Goal: Task Accomplishment & Management: Manage account settings

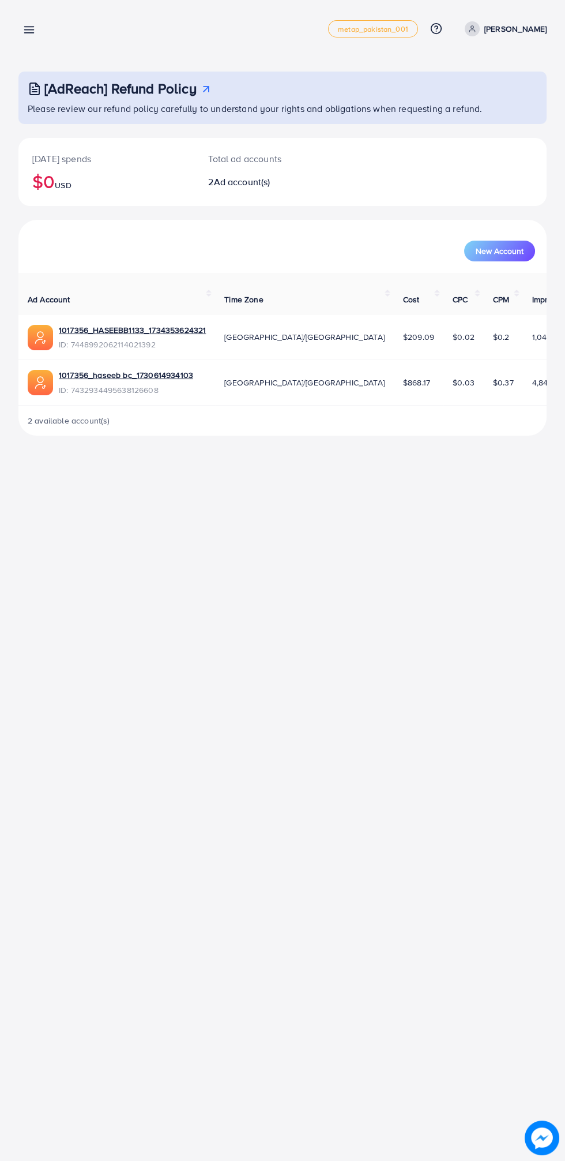
click at [509, 27] on p "[PERSON_NAME]" at bounding box center [516, 29] width 62 height 14
click at [517, 99] on link "Log out" at bounding box center [492, 95] width 110 height 26
click at [504, 28] on p "[PERSON_NAME]" at bounding box center [516, 29] width 62 height 14
click at [485, 28] on p "[PERSON_NAME]" at bounding box center [516, 29] width 62 height 14
click at [31, 35] on icon at bounding box center [29, 30] width 12 height 12
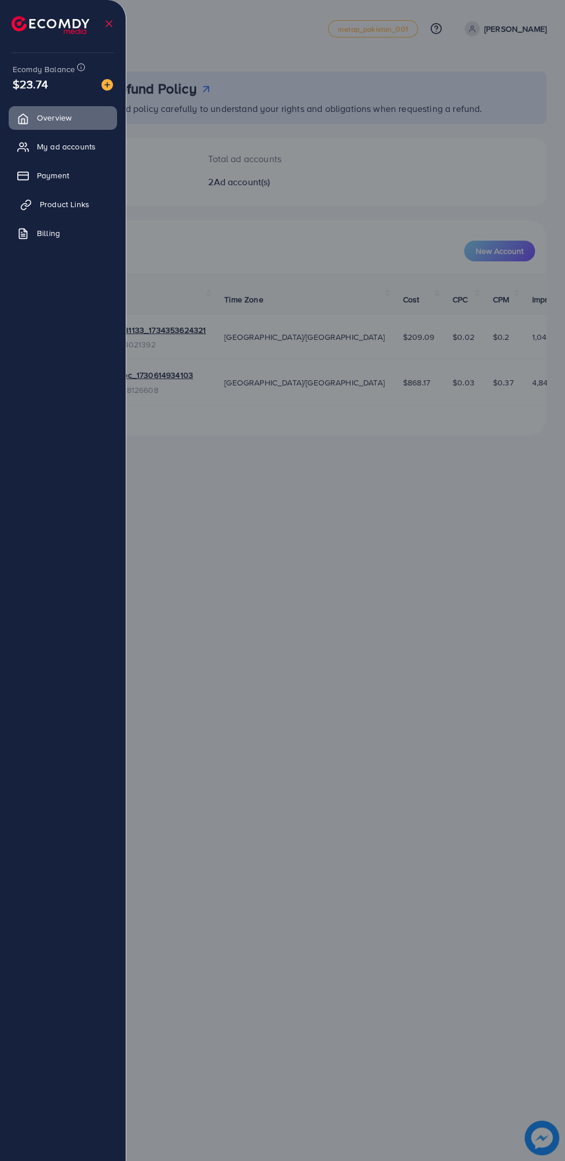
click at [38, 208] on link "Product Links" at bounding box center [63, 204] width 108 height 23
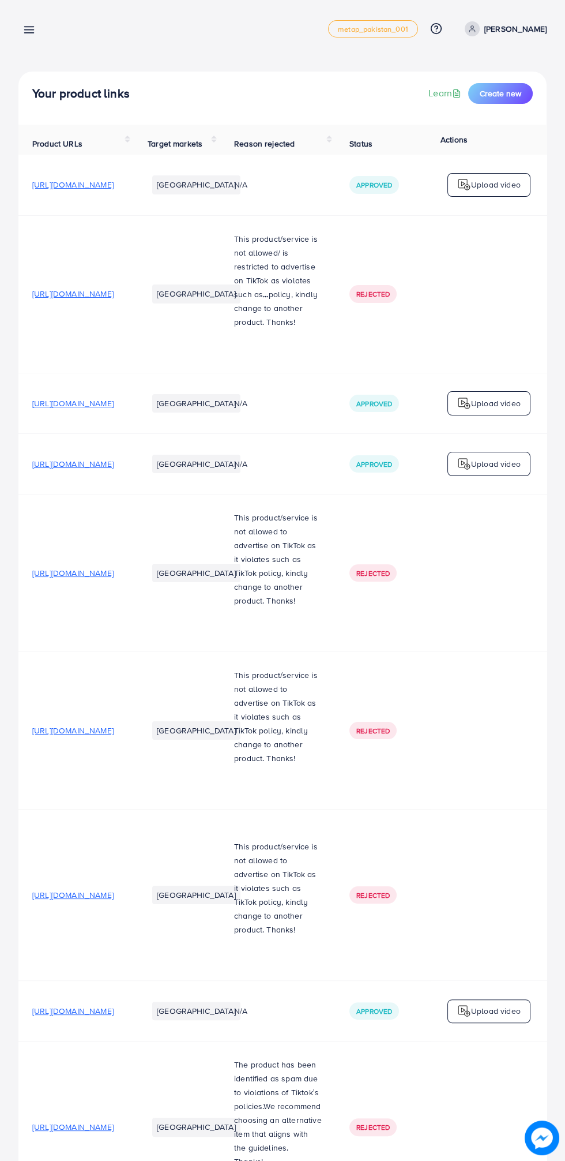
click at [528, 28] on p "[PERSON_NAME]" at bounding box center [516, 29] width 62 height 14
click at [524, 97] on link "Log out" at bounding box center [492, 95] width 110 height 26
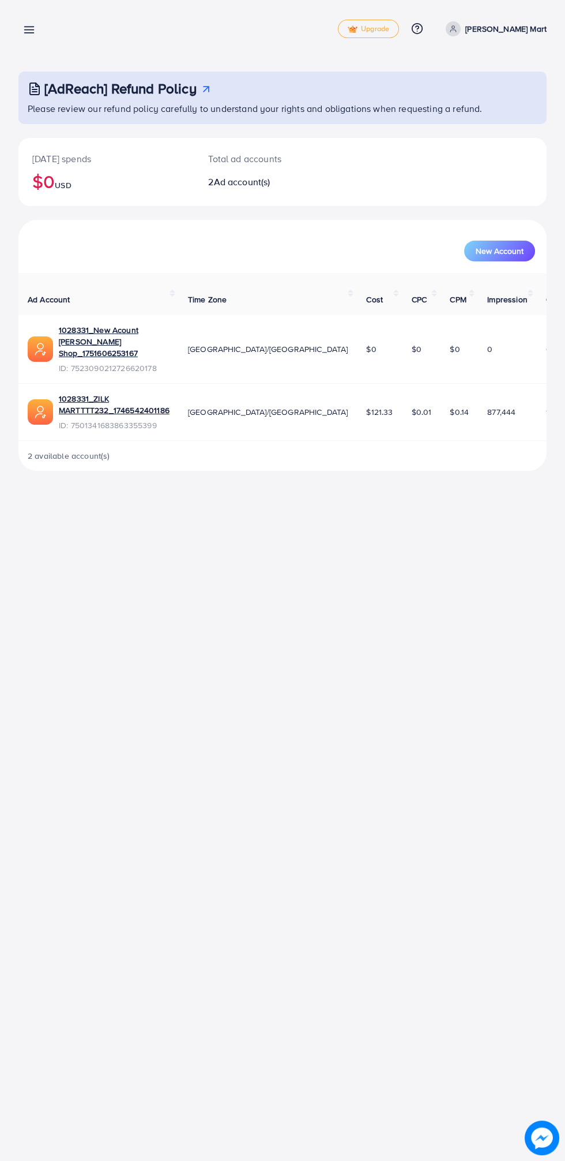
click at [32, 28] on icon at bounding box center [29, 30] width 12 height 12
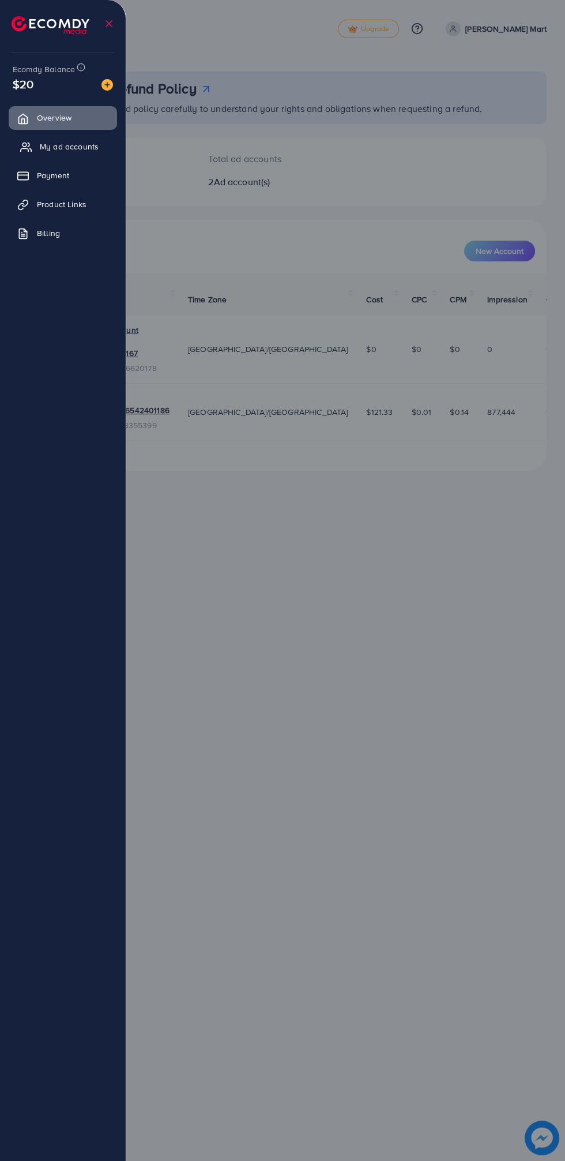
click at [28, 145] on icon at bounding box center [26, 147] width 12 height 12
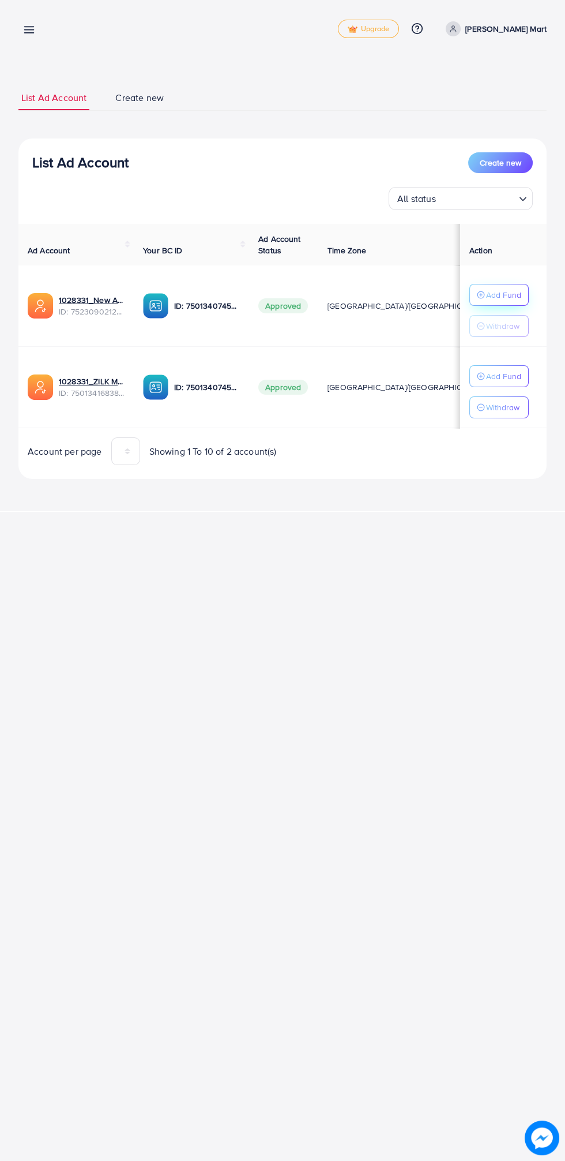
click at [524, 293] on button "Add Fund" at bounding box center [499, 295] width 59 height 22
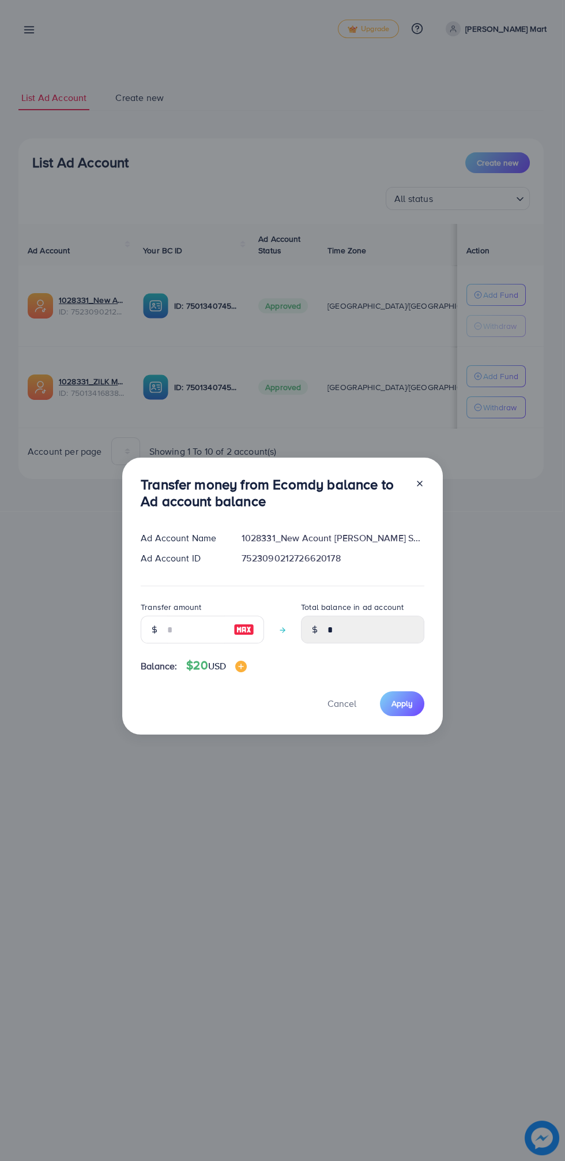
click at [388, 644] on div "Total balance in ad account *" at bounding box center [362, 626] width 123 height 52
click at [342, 704] on span "Cancel" at bounding box center [342, 703] width 29 height 13
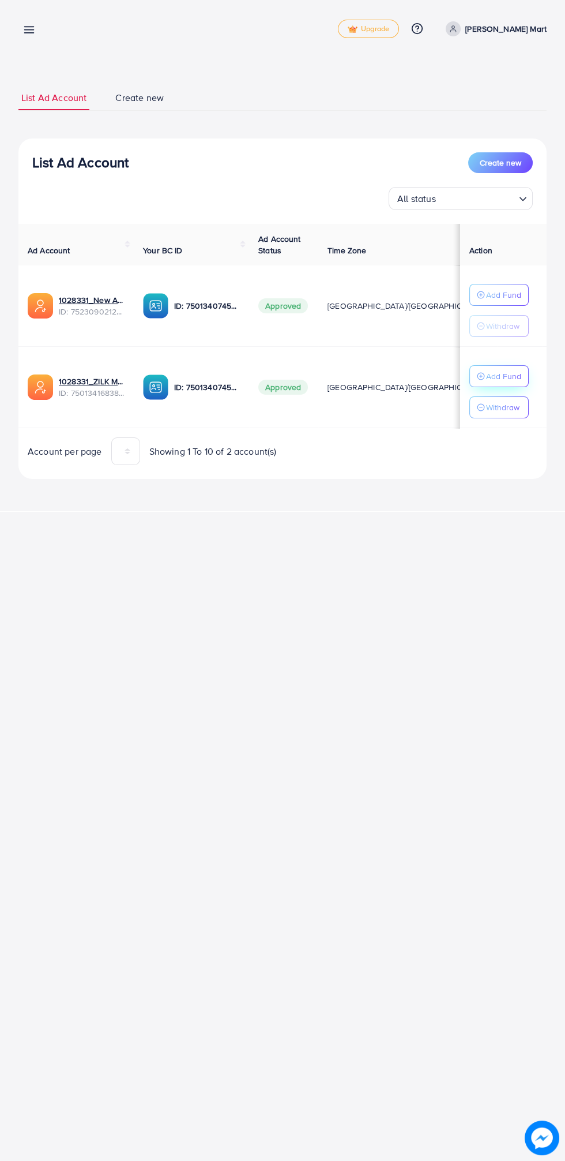
click at [521, 306] on button "Add Fund" at bounding box center [499, 295] width 59 height 22
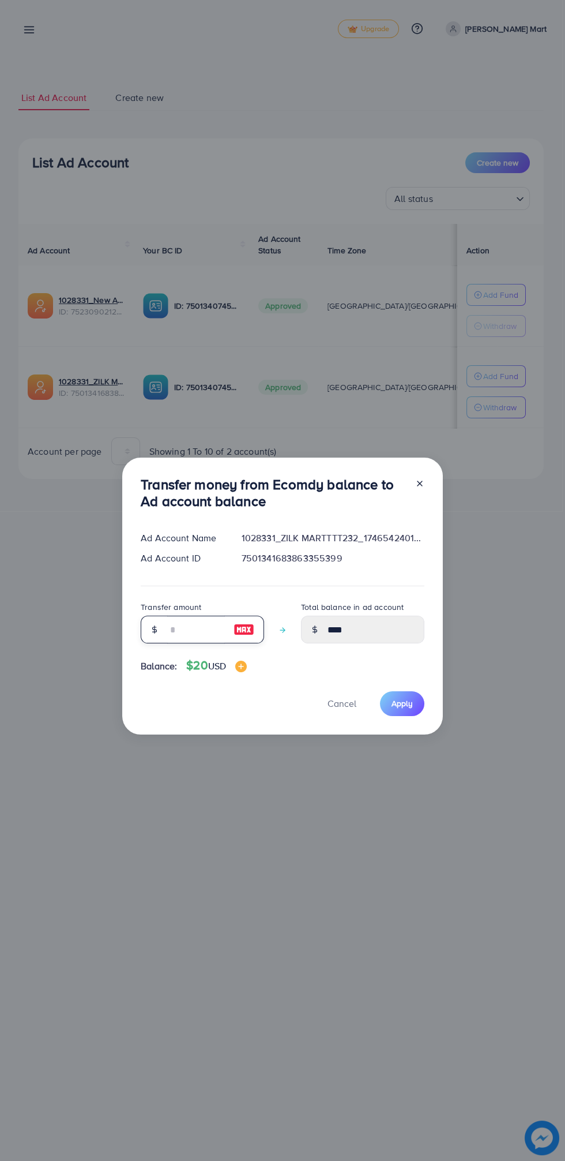
click at [192, 631] on input "number" at bounding box center [196, 630] width 58 height 28
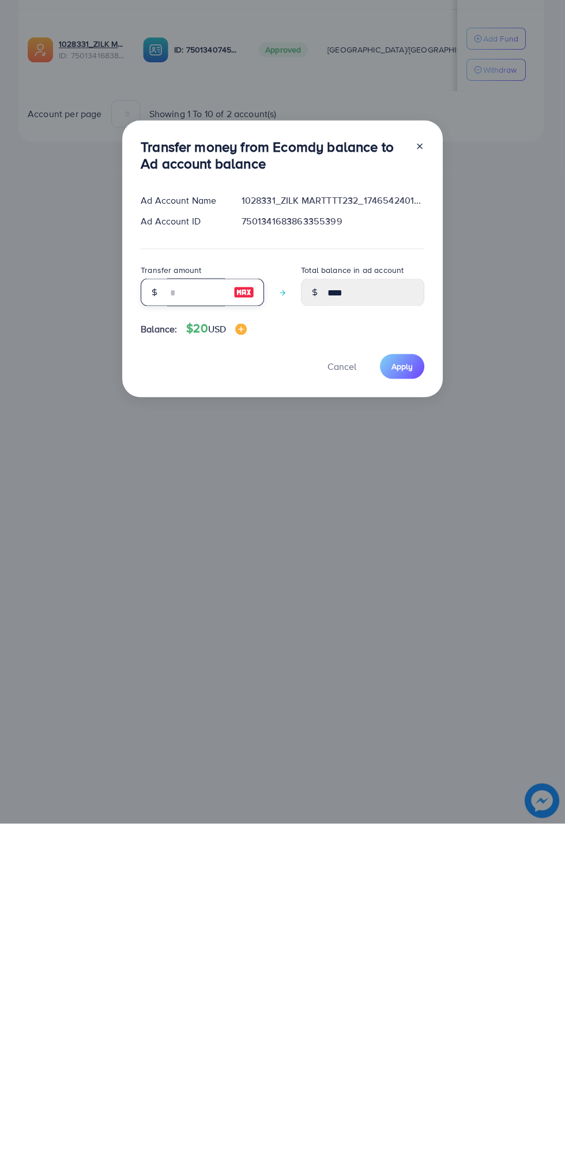
type input "*"
type input "*****"
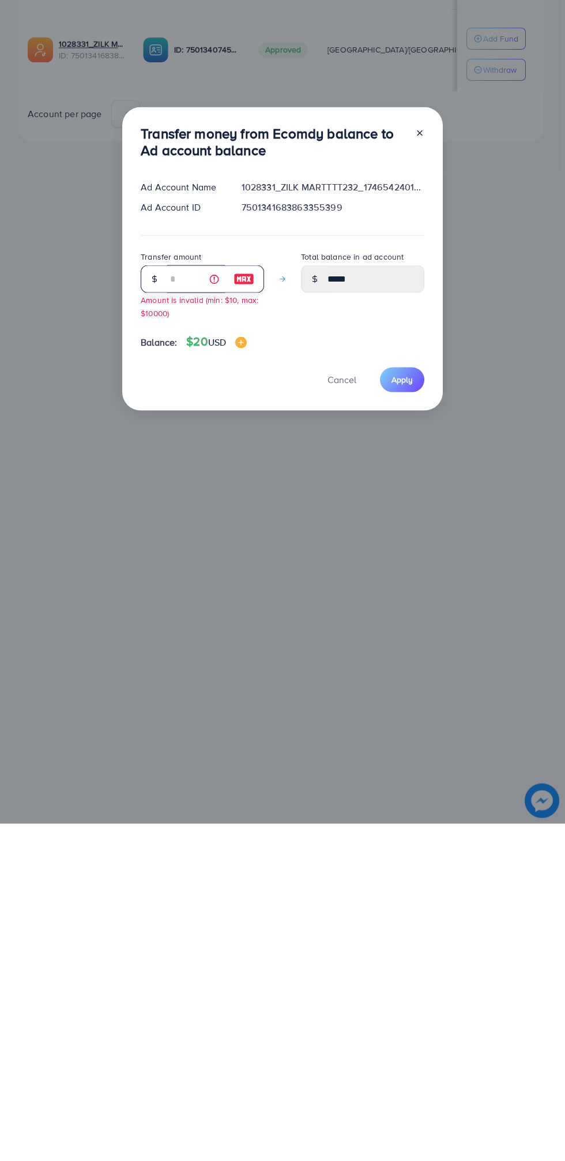
type input "**"
type input "*****"
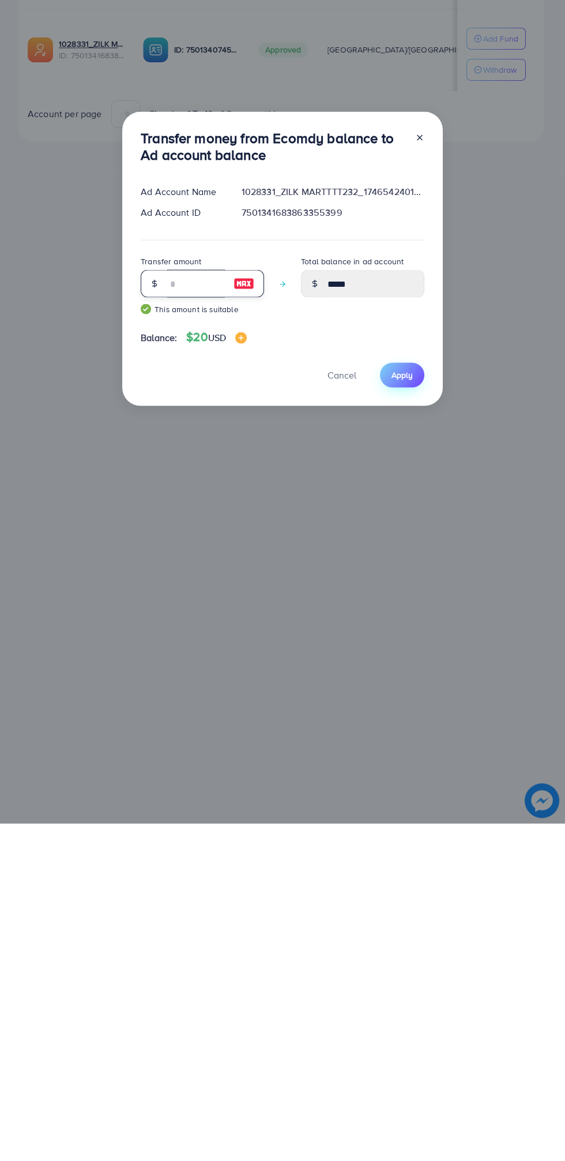
type input "**"
click at [411, 712] on span "Apply" at bounding box center [402, 712] width 21 height 12
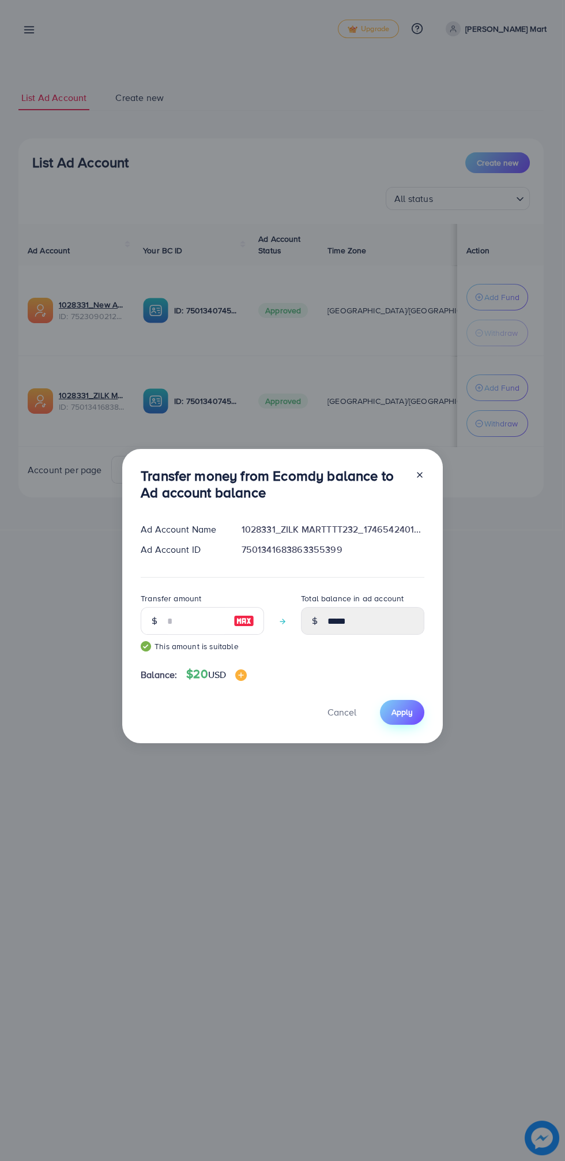
click at [404, 712] on span "Apply" at bounding box center [402, 712] width 21 height 12
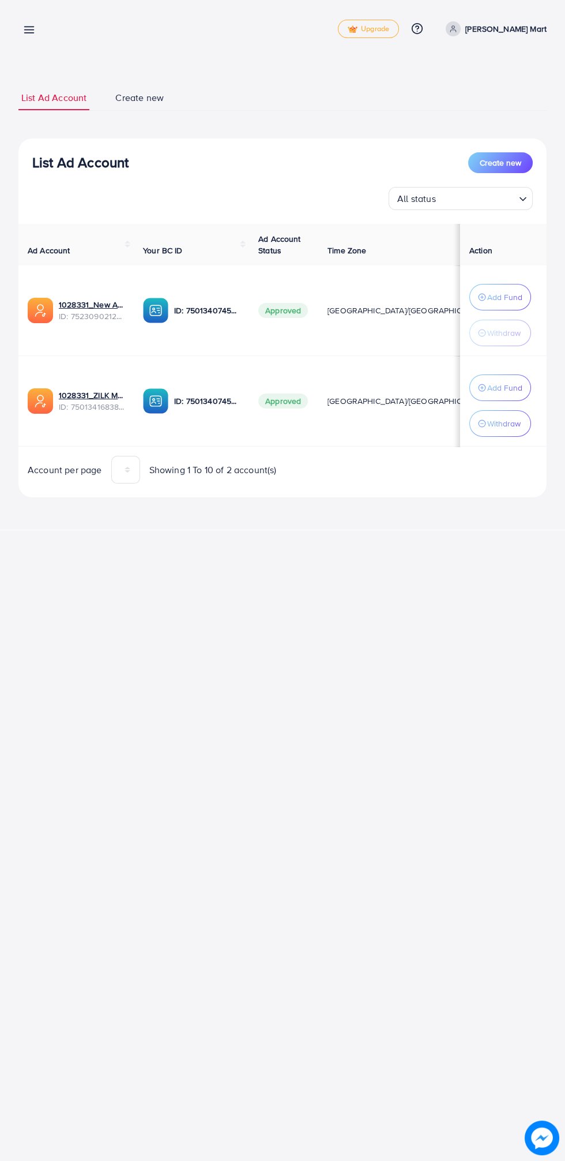
click at [25, 26] on icon at bounding box center [29, 30] width 12 height 12
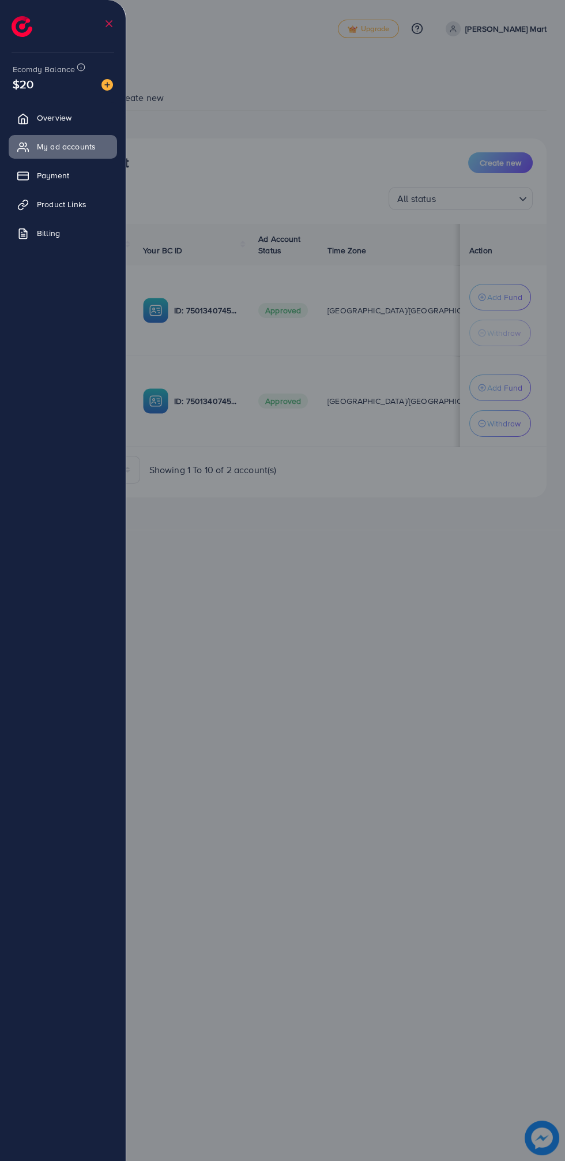
click at [440, 618] on div at bounding box center [282, 696] width 565 height 1393
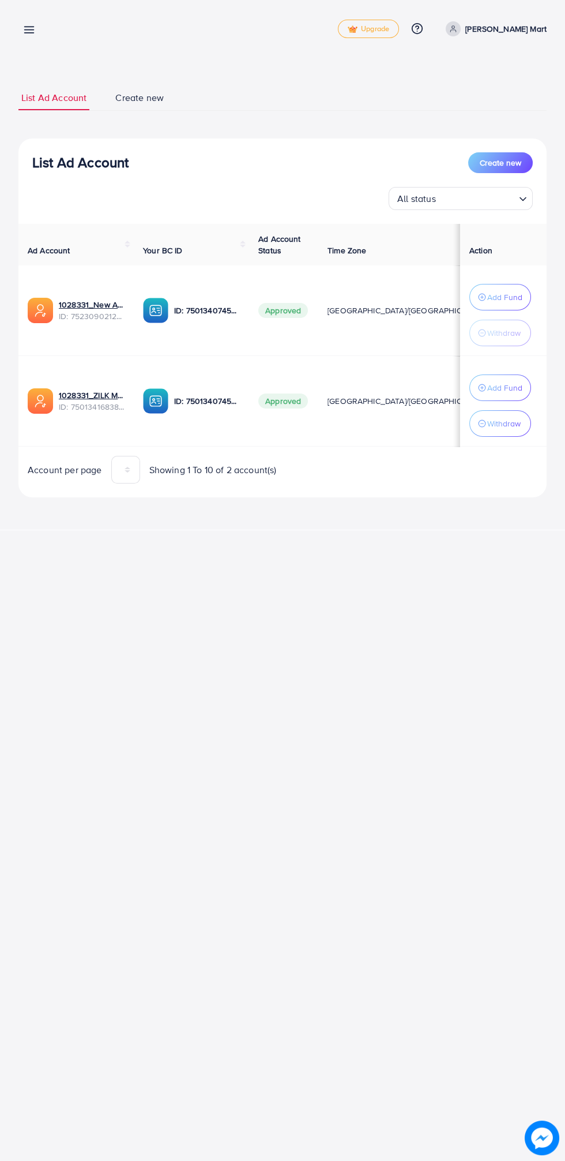
click at [530, 292] on div "Add Fund" at bounding box center [501, 297] width 62 height 27
click at [509, 297] on p "Add Fund" at bounding box center [504, 297] width 35 height 14
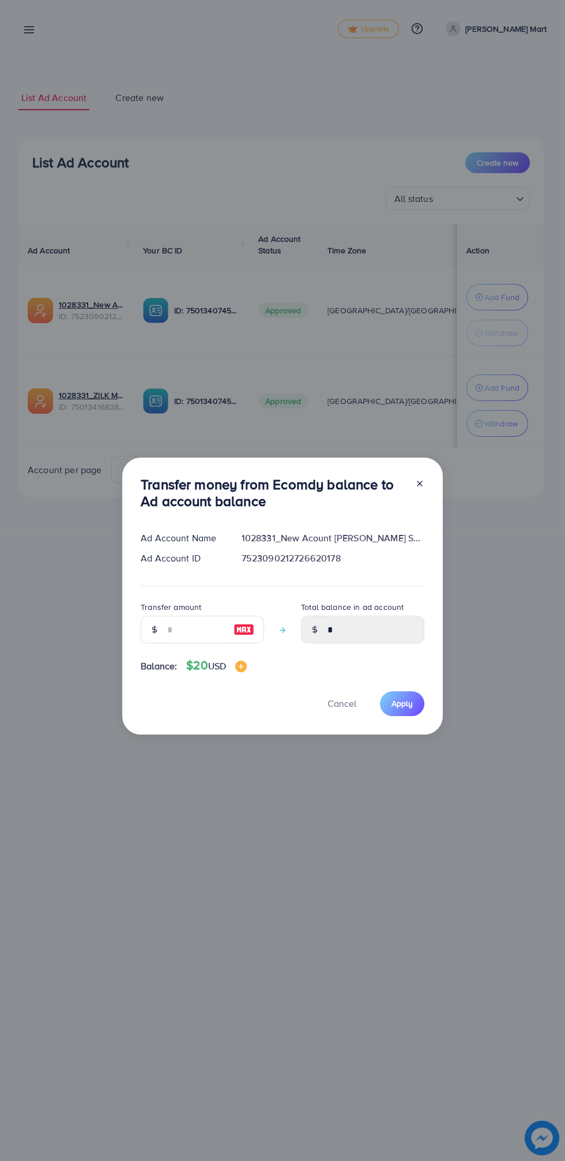
click at [170, 666] on span "Balance:" at bounding box center [159, 665] width 36 height 13
click at [194, 629] on input "number" at bounding box center [196, 630] width 58 height 28
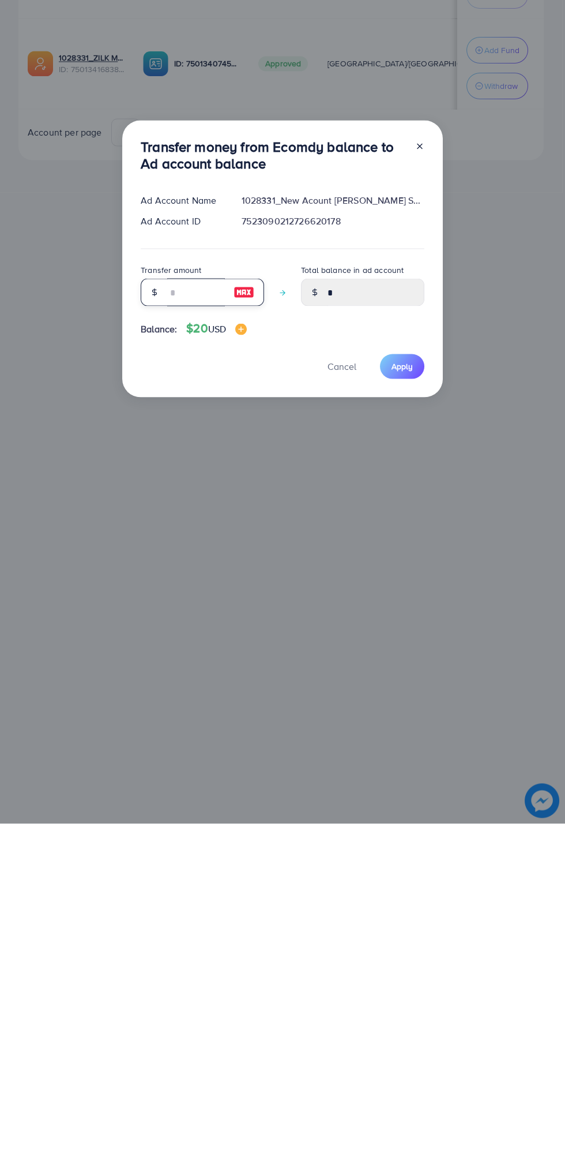
type input "*"
type input "****"
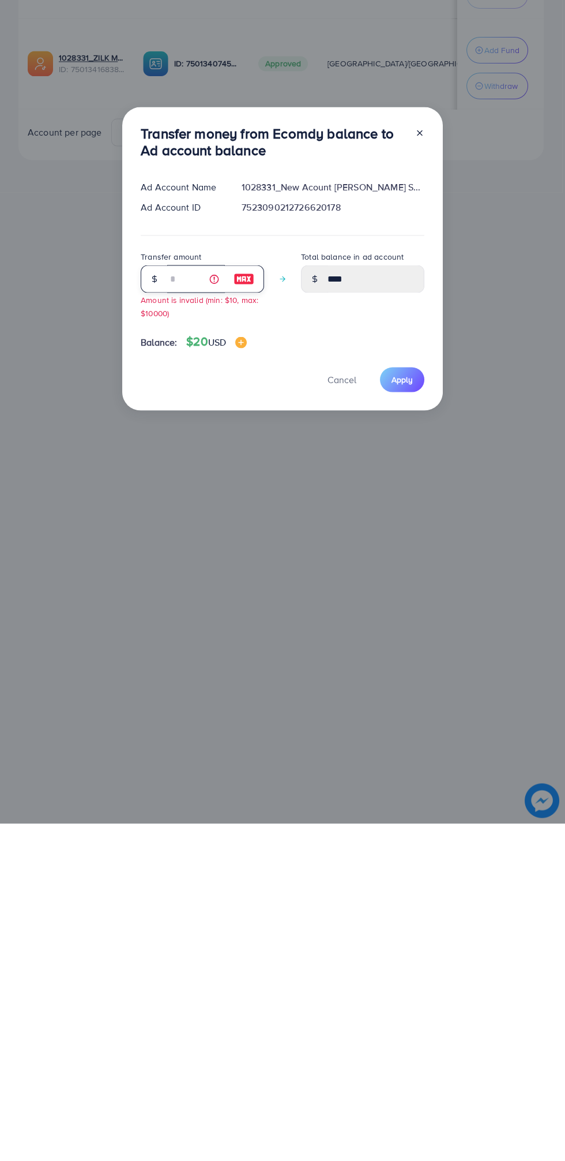
type input "**"
type input "*****"
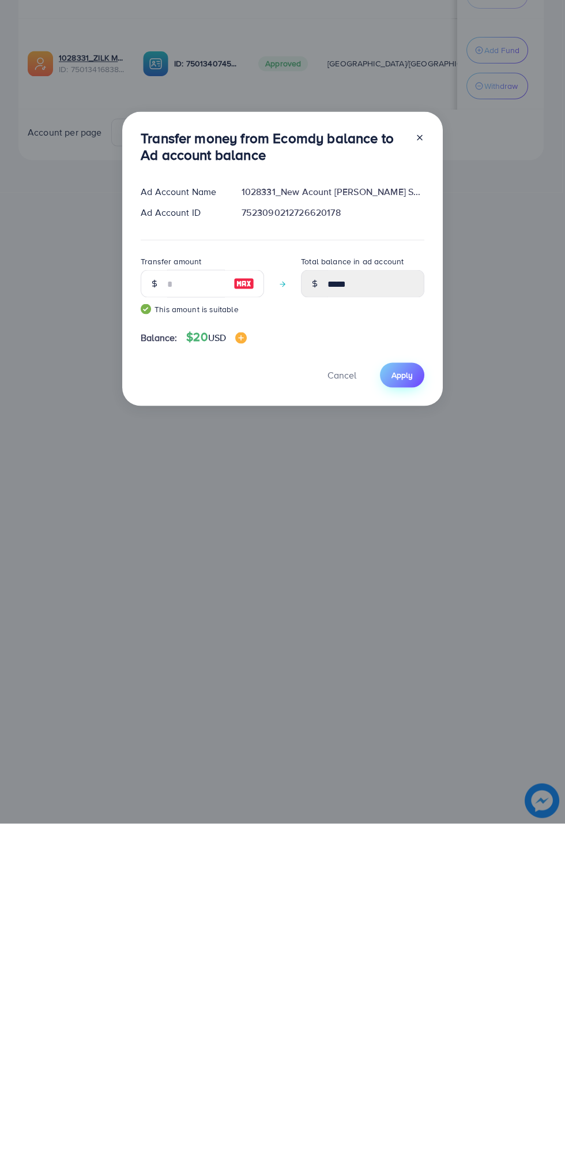
click at [401, 714] on span "Apply" at bounding box center [402, 712] width 21 height 12
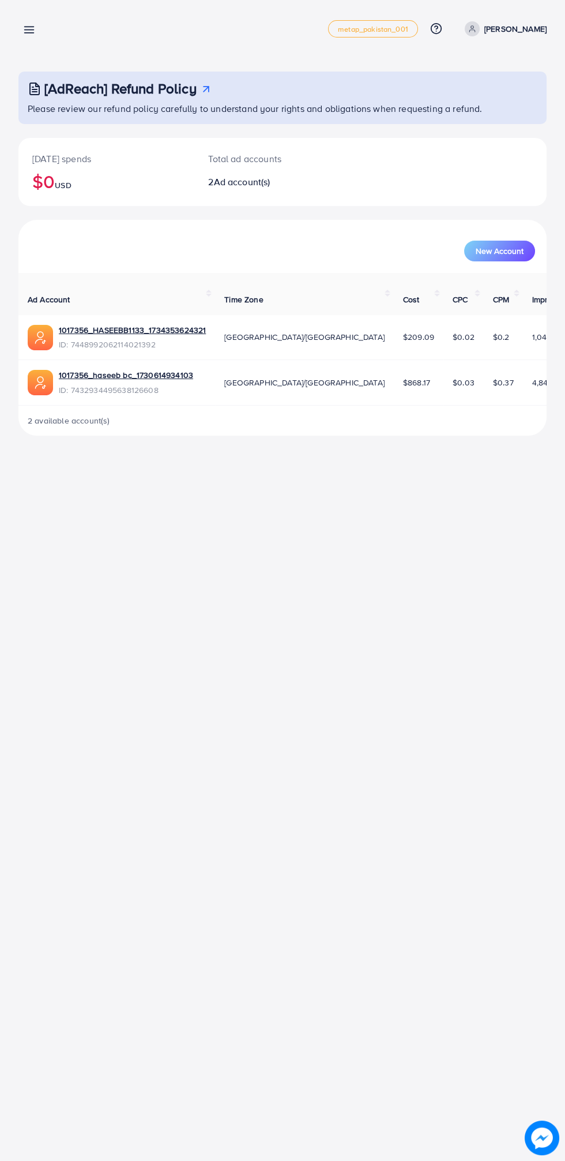
click at [29, 30] on line at bounding box center [29, 30] width 9 height 0
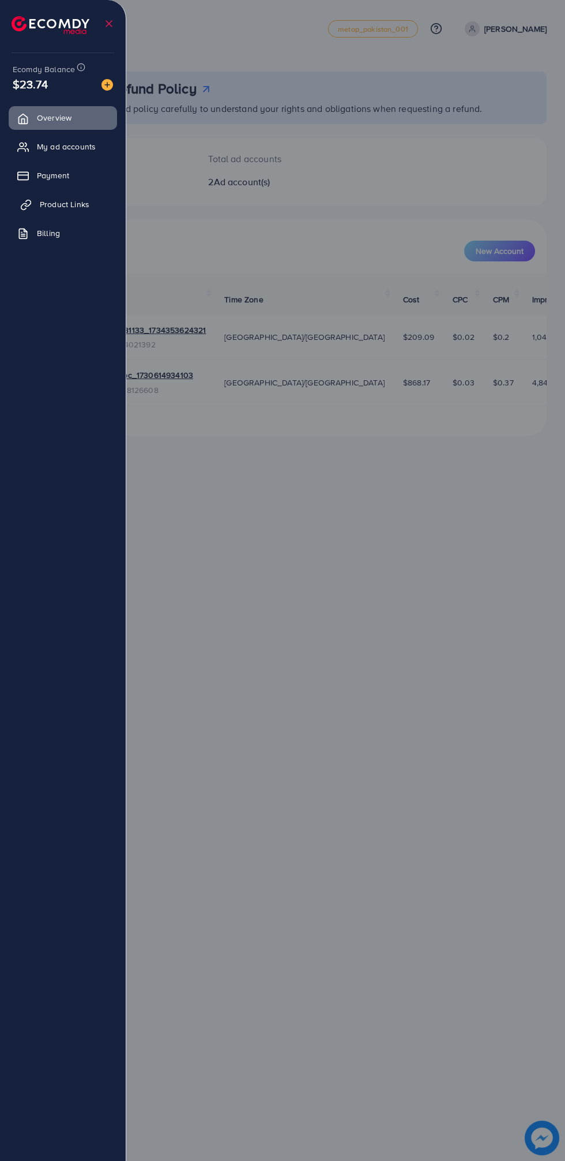
click at [25, 204] on icon at bounding box center [24, 207] width 6 height 6
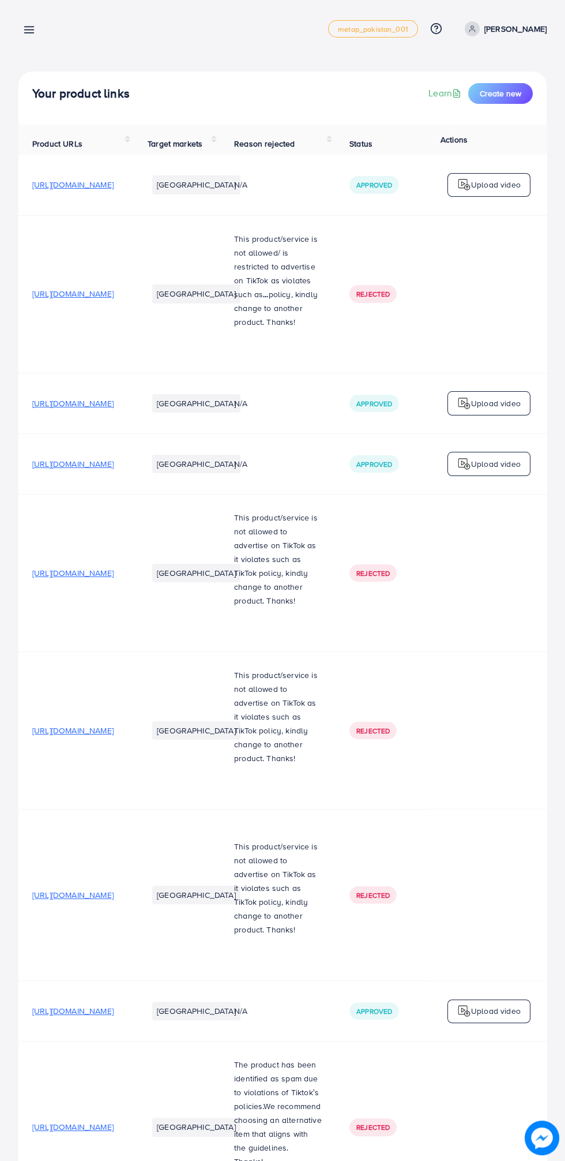
click at [29, 27] on line at bounding box center [29, 27] width 9 height 0
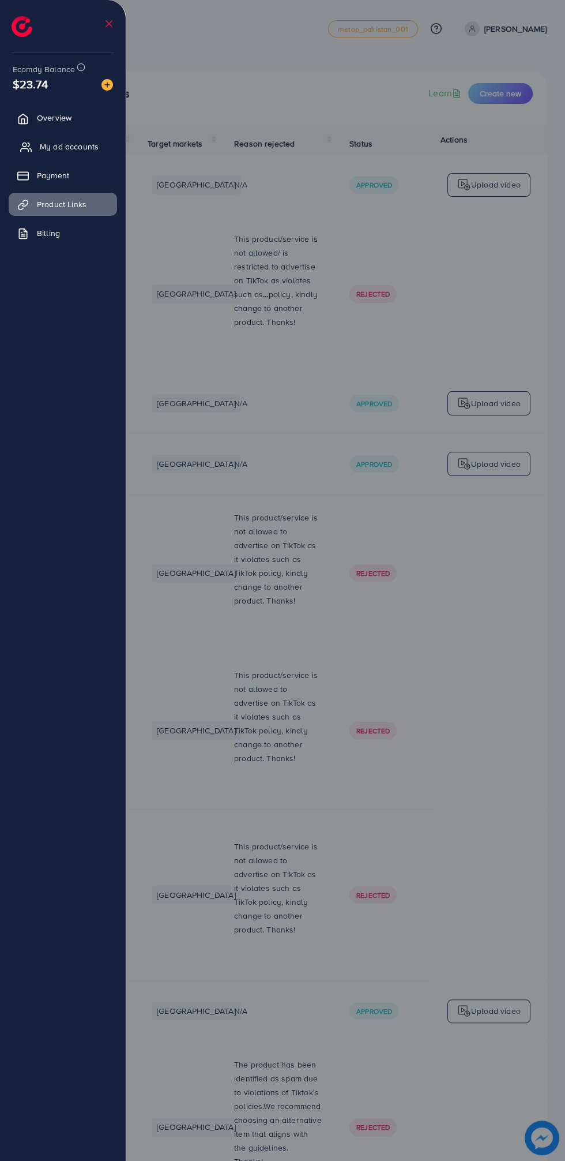
click at [25, 145] on icon at bounding box center [26, 147] width 12 height 12
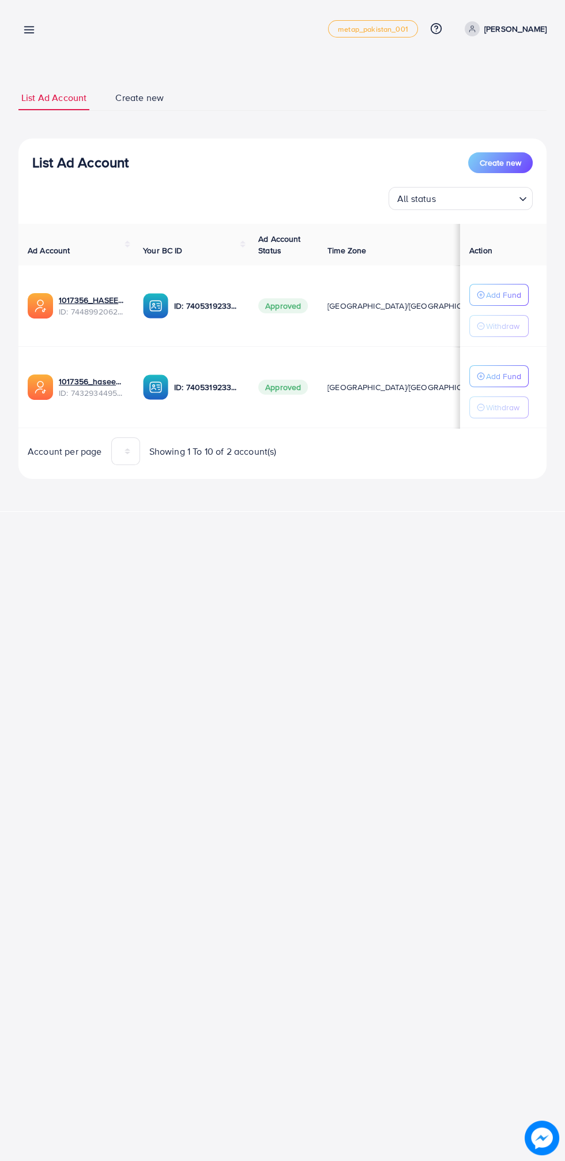
click at [485, 26] on p "[PERSON_NAME]" at bounding box center [516, 29] width 62 height 14
click at [468, 68] on span "Profile" at bounding box center [475, 69] width 27 height 14
select select "********"
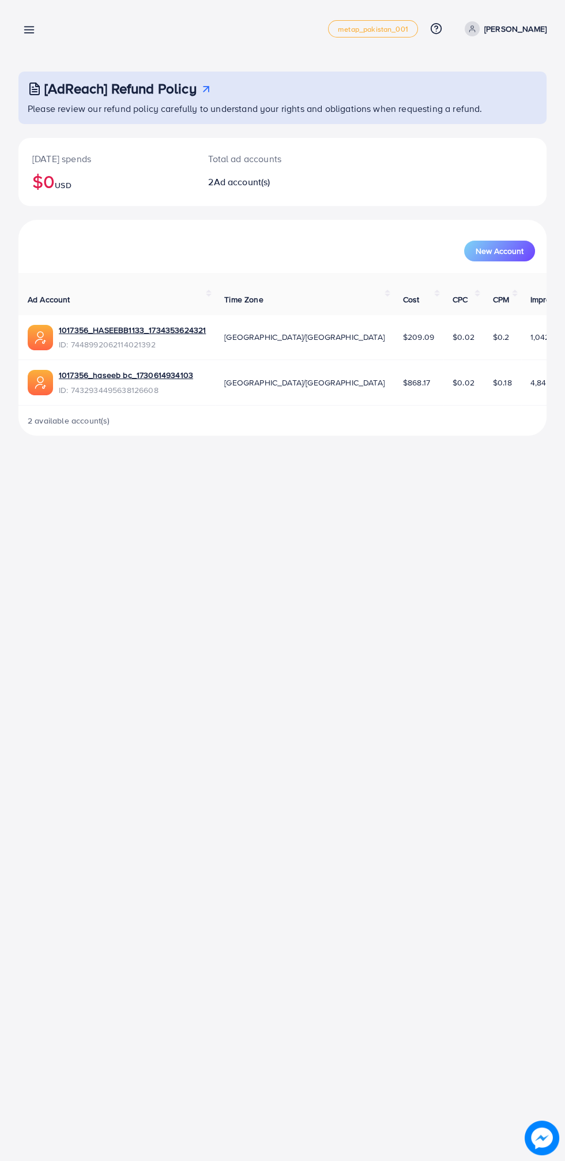
click at [525, 29] on p "[PERSON_NAME]" at bounding box center [516, 29] width 62 height 14
click at [31, 30] on line at bounding box center [29, 30] width 9 height 0
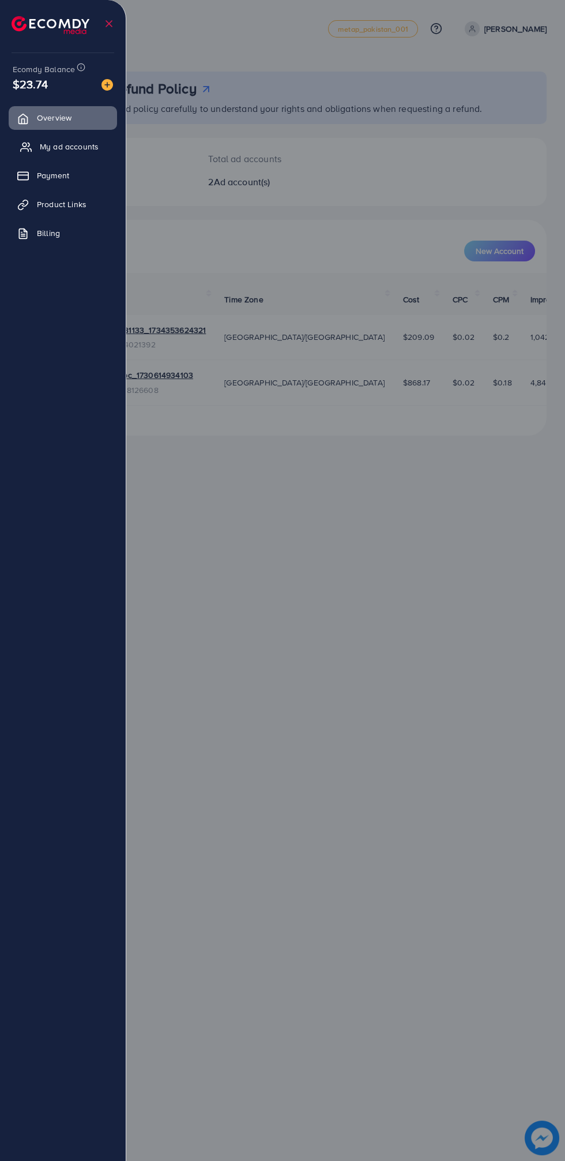
click at [87, 149] on span "My ad accounts" at bounding box center [69, 147] width 59 height 12
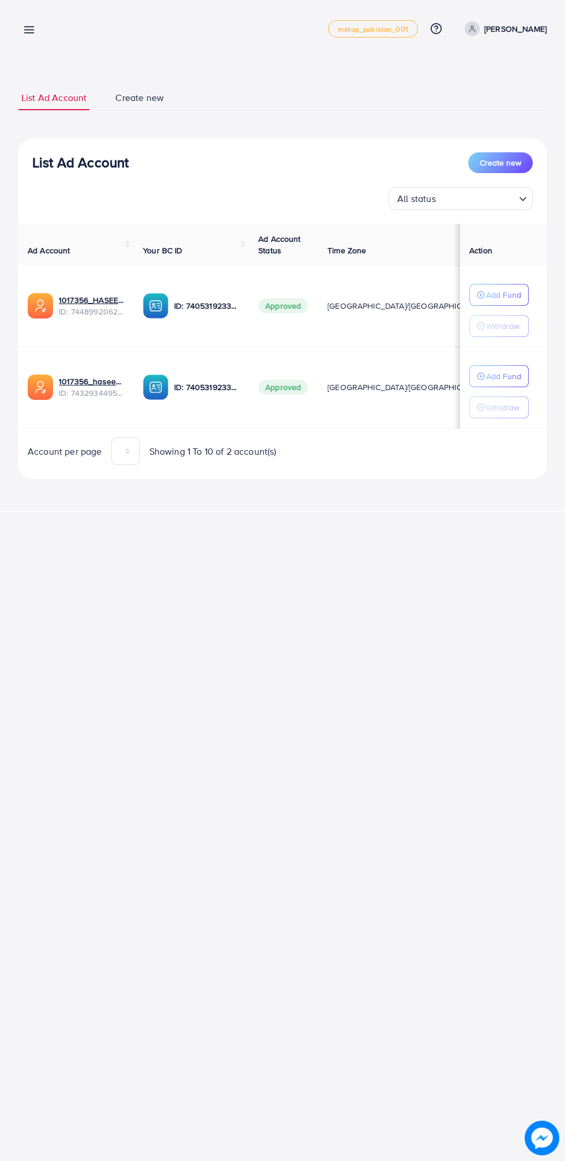
click at [526, 28] on p "[PERSON_NAME]" at bounding box center [516, 29] width 62 height 14
click at [508, 71] on link "Profile" at bounding box center [492, 69] width 110 height 26
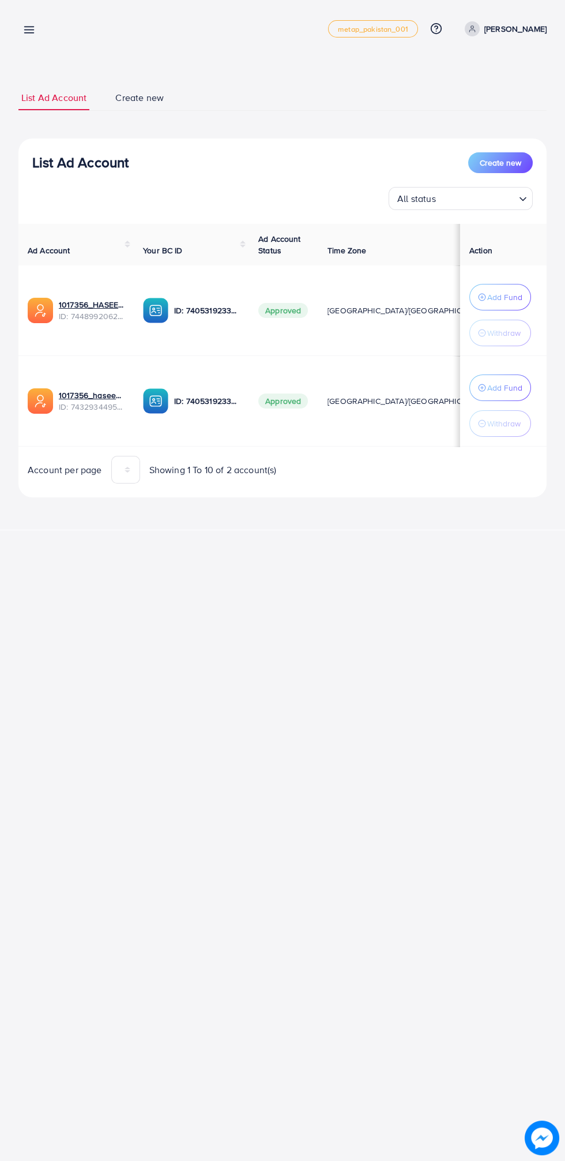
select select "********"
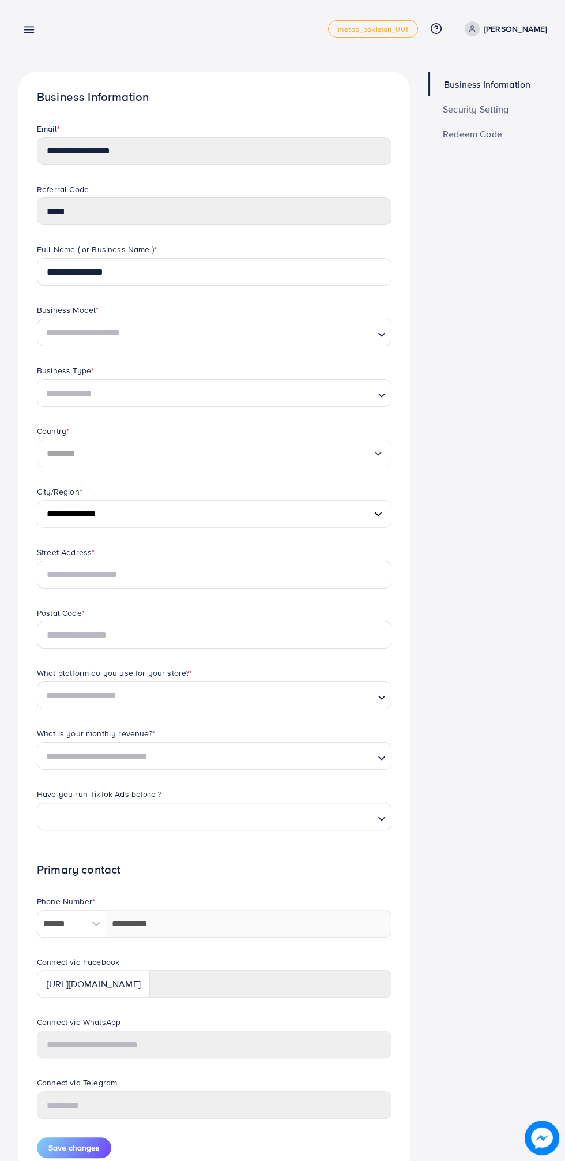
click at [29, 33] on line at bounding box center [29, 33] width 9 height 0
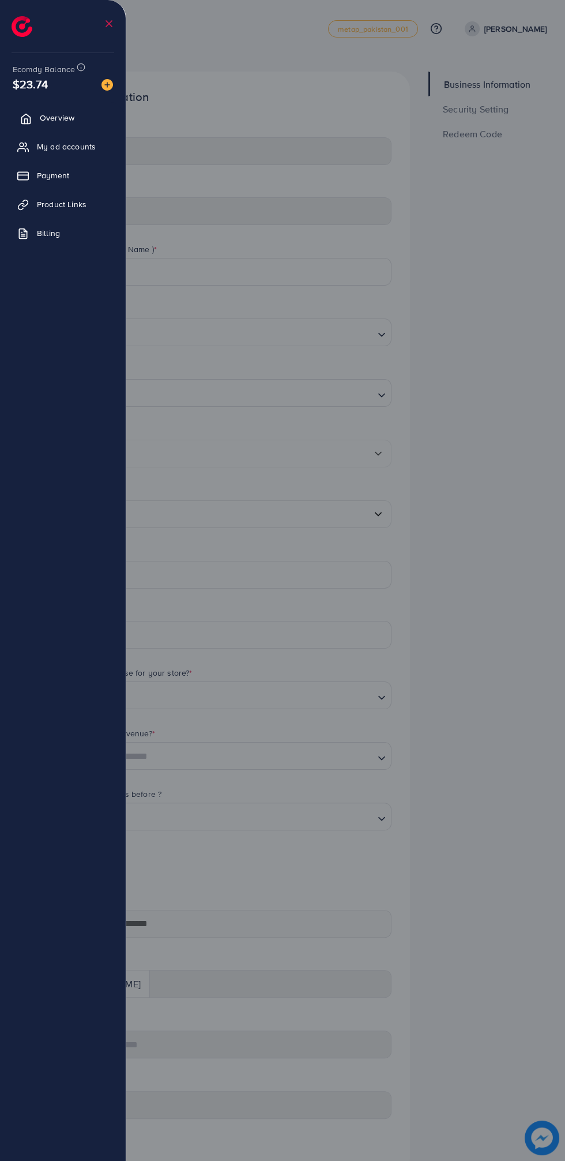
click at [27, 108] on link "Overview" at bounding box center [63, 117] width 108 height 23
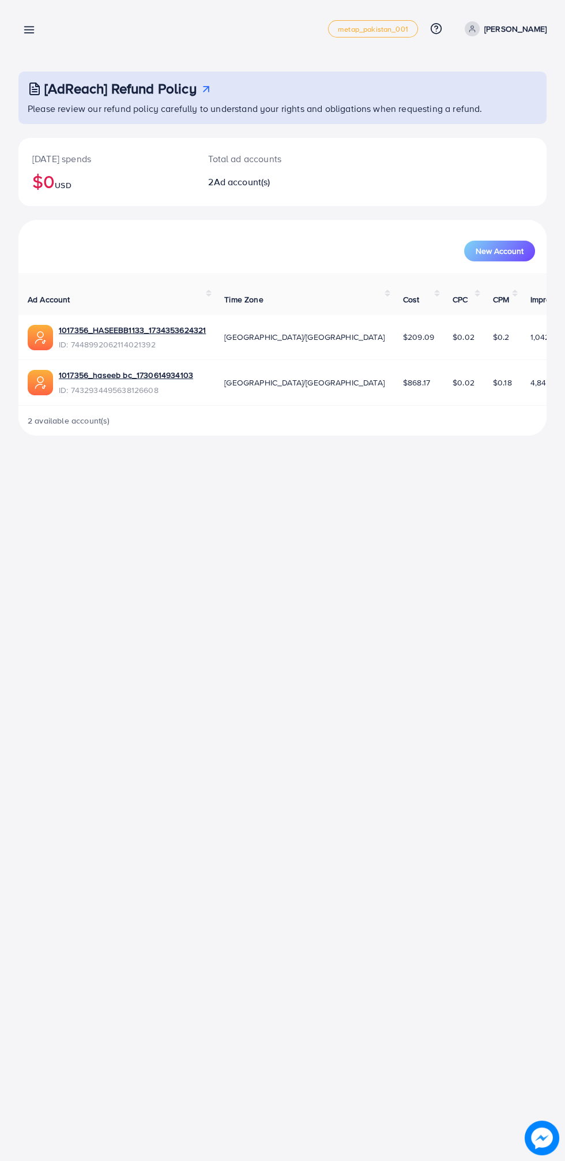
click at [542, 28] on p "[PERSON_NAME]" at bounding box center [516, 29] width 62 height 14
click at [517, 110] on ul "Profile Log out" at bounding box center [491, 82] width 111 height 62
click at [530, 76] on link "Profile" at bounding box center [492, 69] width 110 height 26
select select "********"
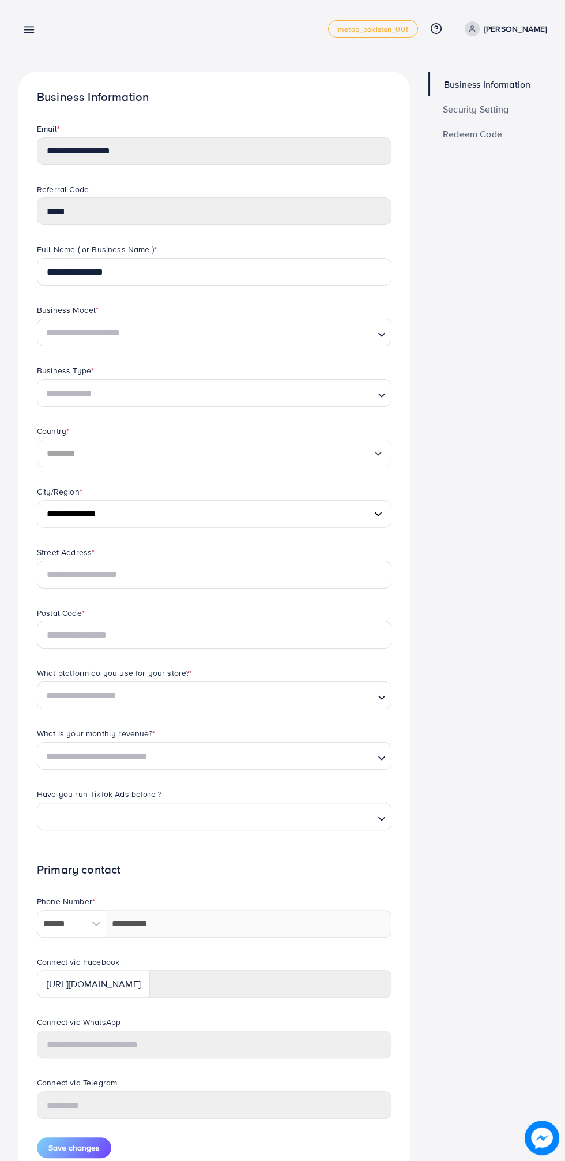
click at [506, 89] on span "Business Information" at bounding box center [487, 84] width 87 height 9
click at [495, 131] on span "Redeem Code" at bounding box center [472, 133] width 59 height 9
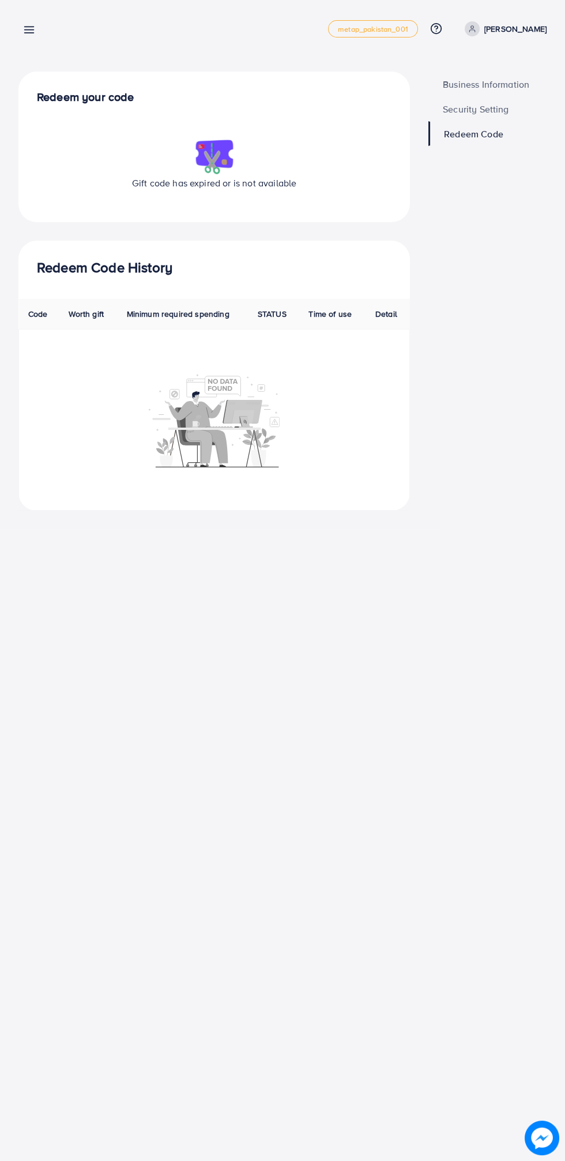
click at [508, 127] on link "Redeem Code" at bounding box center [488, 133] width 118 height 25
click at [20, 32] on link at bounding box center [26, 29] width 17 height 14
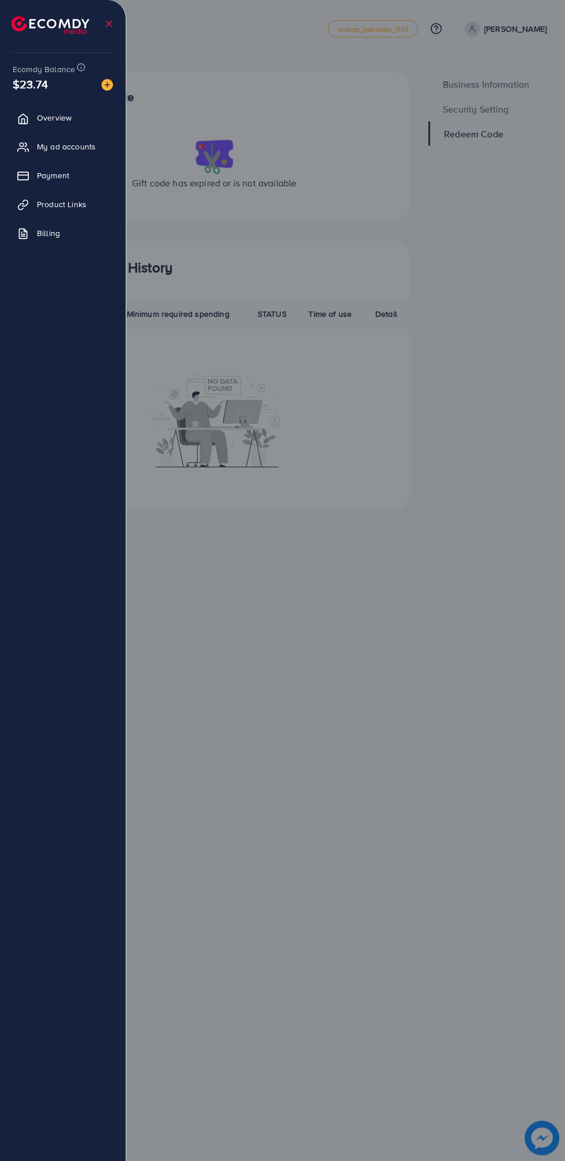
click at [27, 28] on icon at bounding box center [29, 30] width 12 height 12
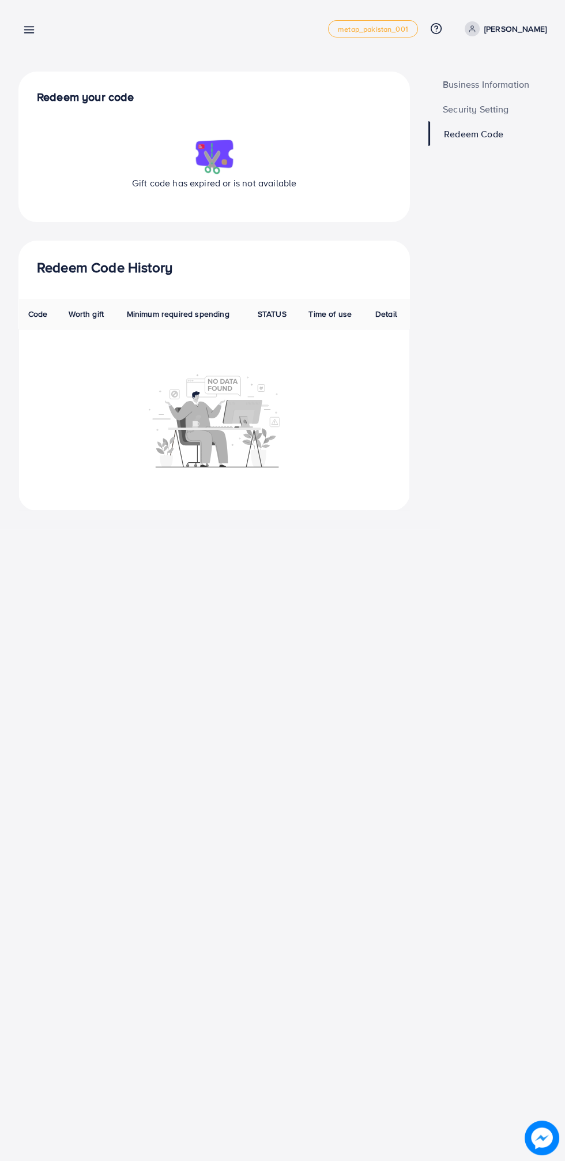
click at [28, 27] on line at bounding box center [29, 27] width 9 height 0
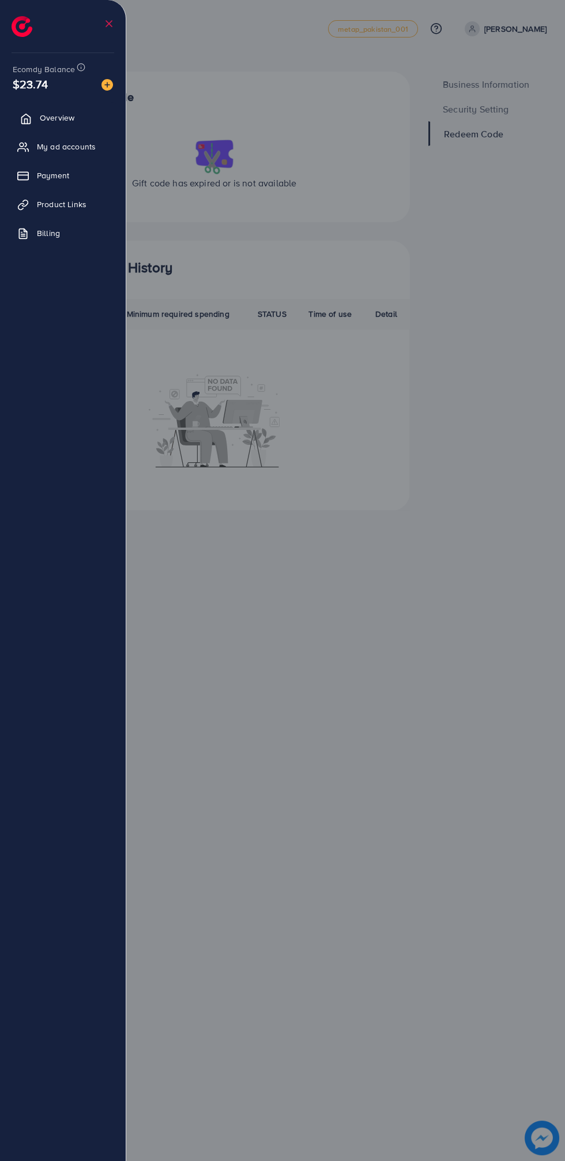
click at [22, 118] on icon at bounding box center [26, 119] width 12 height 12
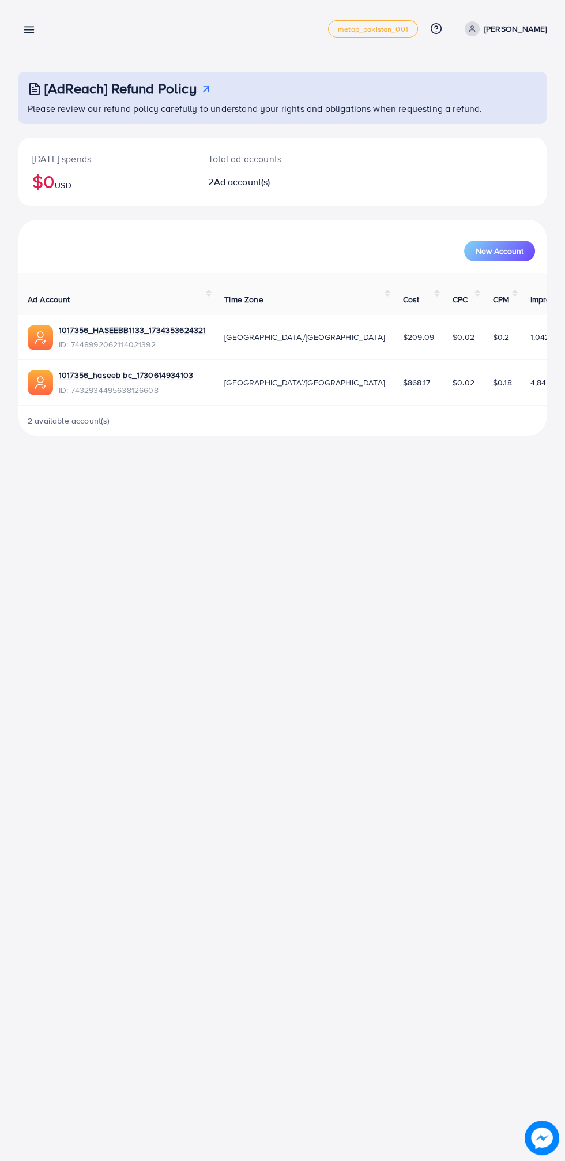
click at [25, 24] on icon at bounding box center [29, 30] width 12 height 12
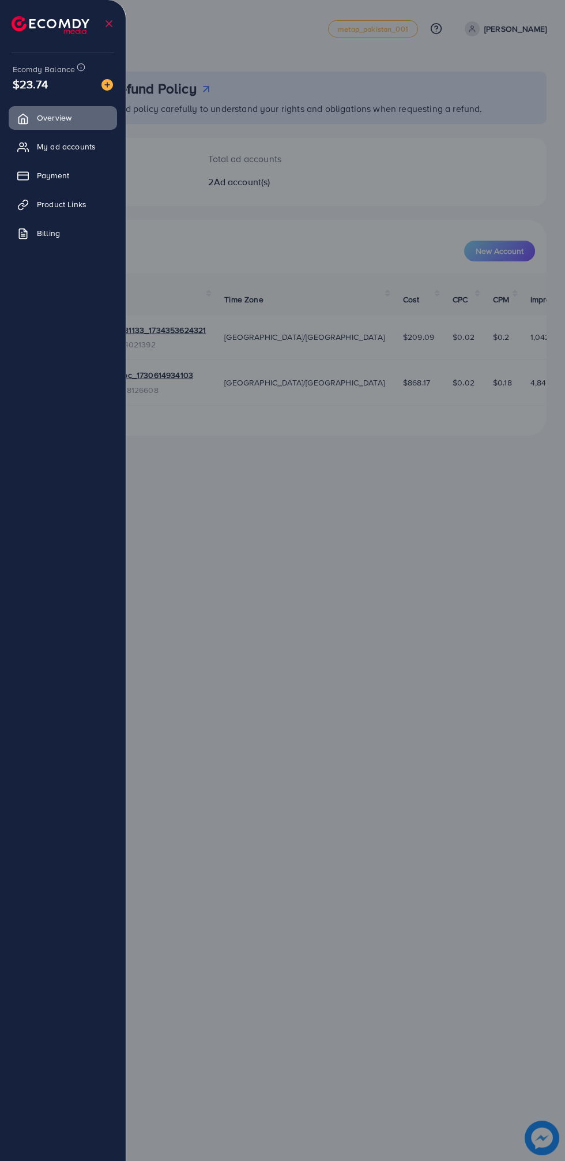
click at [402, 659] on div at bounding box center [282, 696] width 565 height 1393
